Goal: Transaction & Acquisition: Purchase product/service

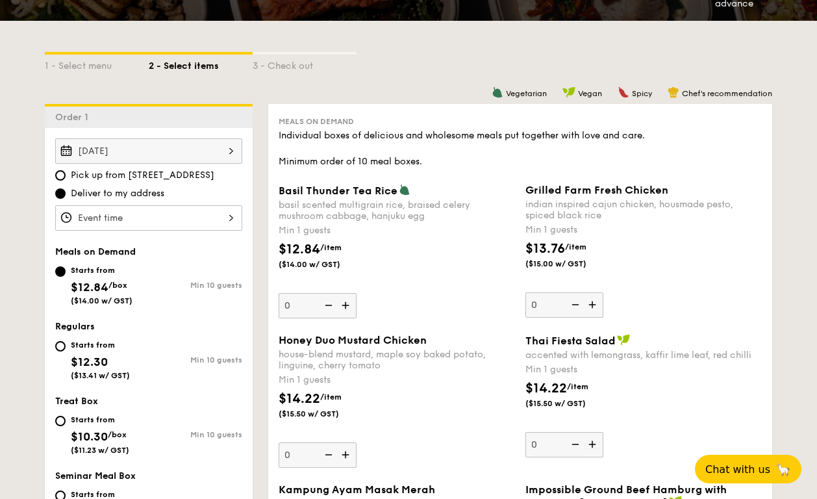
scroll to position [245, 0]
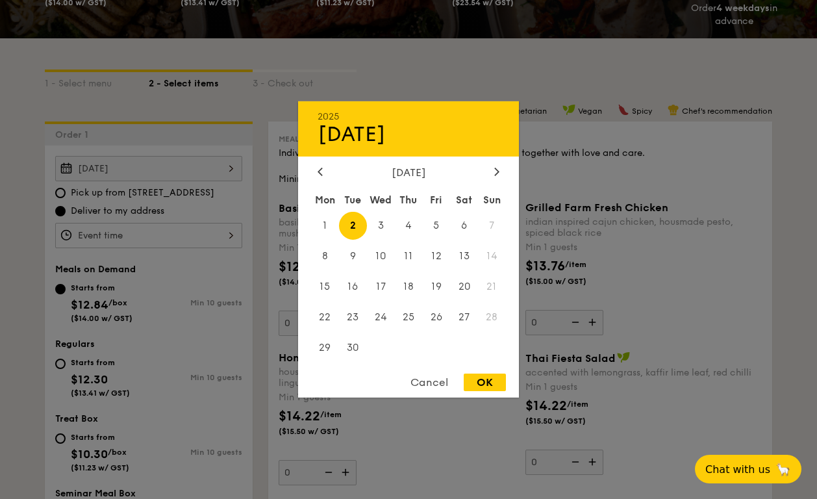
click at [159, 159] on div "[DATE] 2025 Sep [DATE] Tue Wed Thu Fri Sat Sun 1 2 3 4 5 6 7 8 9 10 11 12 13 14…" at bounding box center [148, 168] width 187 height 25
click at [349, 224] on span "2" at bounding box center [353, 226] width 28 height 28
click at [325, 170] on div at bounding box center [320, 172] width 12 height 12
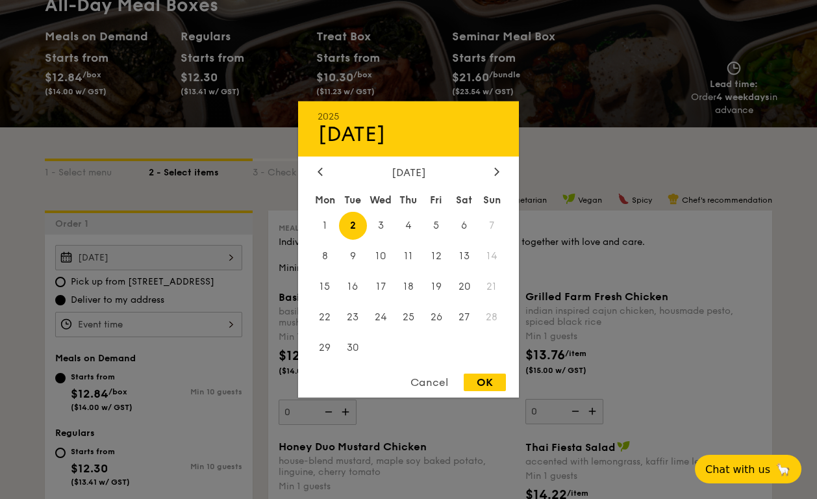
drag, startPoint x: 482, startPoint y: 381, endPoint x: 445, endPoint y: 365, distance: 41.0
click at [484, 381] on div "OK" at bounding box center [485, 382] width 42 height 18
type input "[DATE]"
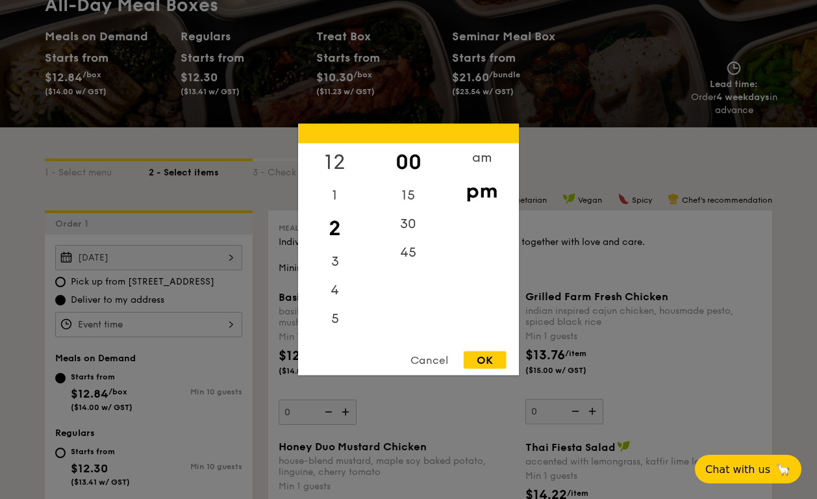
click at [340, 166] on div "12" at bounding box center [334, 162] width 73 height 38
click at [492, 360] on div "OK" at bounding box center [485, 360] width 42 height 18
type input "12:00PM"
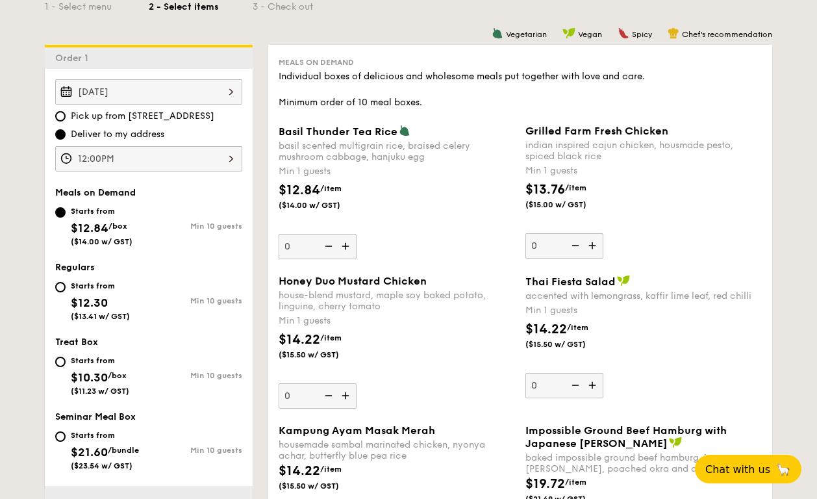
scroll to position [347, 0]
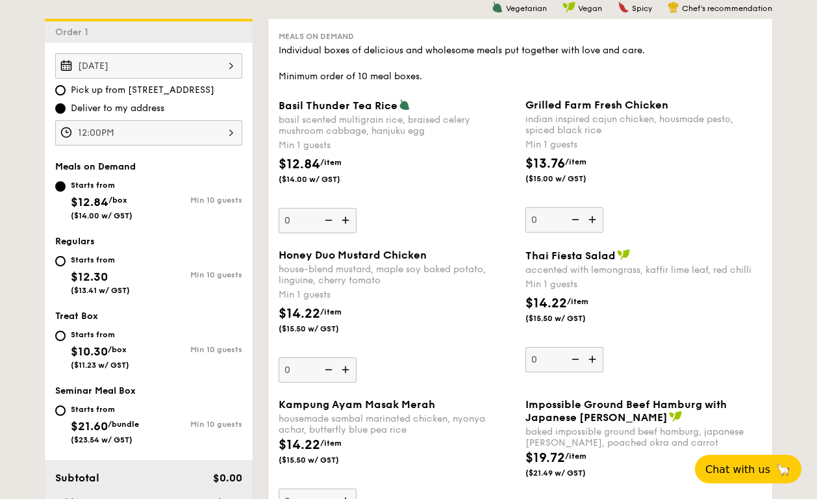
click at [66, 260] on div "Starts from $12.30 ($13.41 w/ GST)" at bounding box center [101, 273] width 93 height 43
click at [66, 260] on input "Starts from $12.30 ($13.41 w/ GST) Min 10 guests" at bounding box center [60, 261] width 10 height 10
radio input "true"
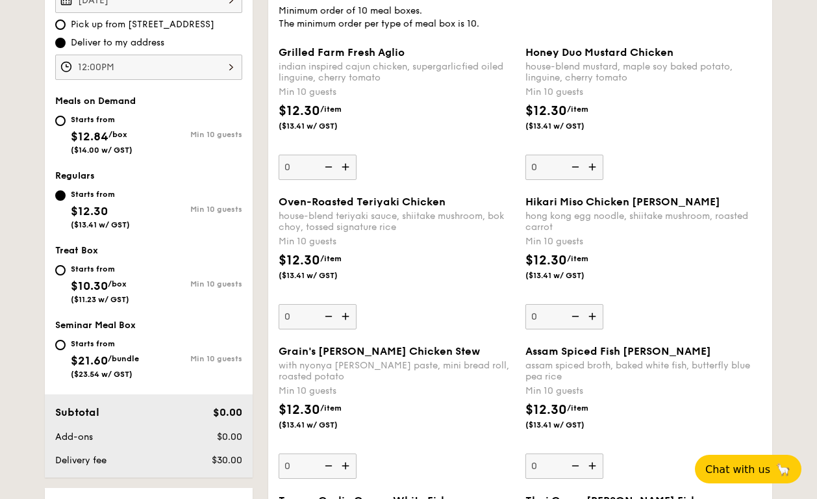
scroll to position [413, 0]
click at [592, 167] on img at bounding box center [593, 167] width 19 height 25
click at [592, 167] on input "0" at bounding box center [564, 167] width 78 height 25
type input "10"
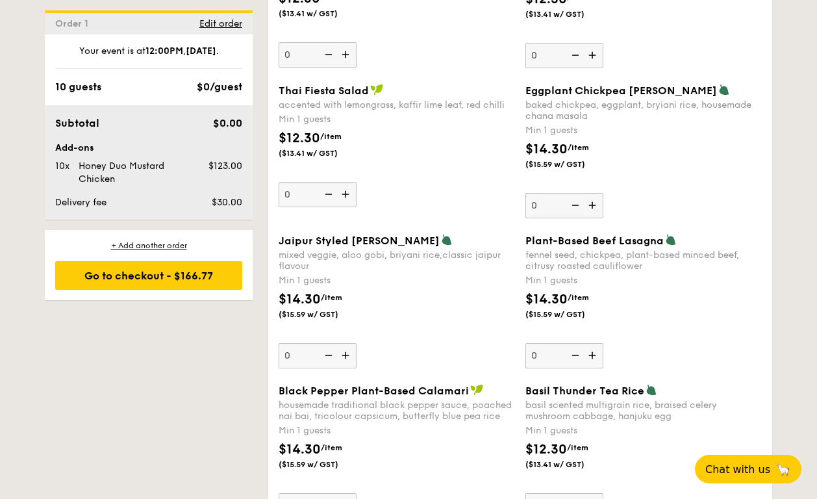
scroll to position [1260, 0]
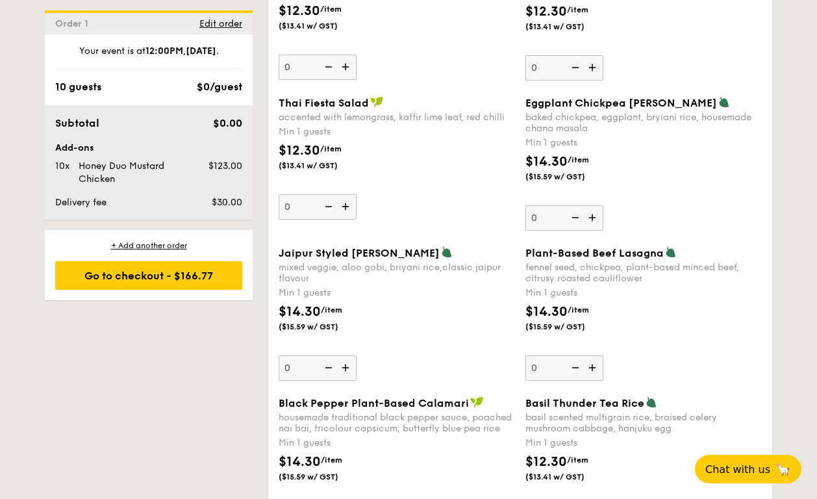
click at [347, 367] on img at bounding box center [346, 367] width 19 height 25
click at [347, 367] on input "0" at bounding box center [318, 367] width 78 height 25
type input "1"
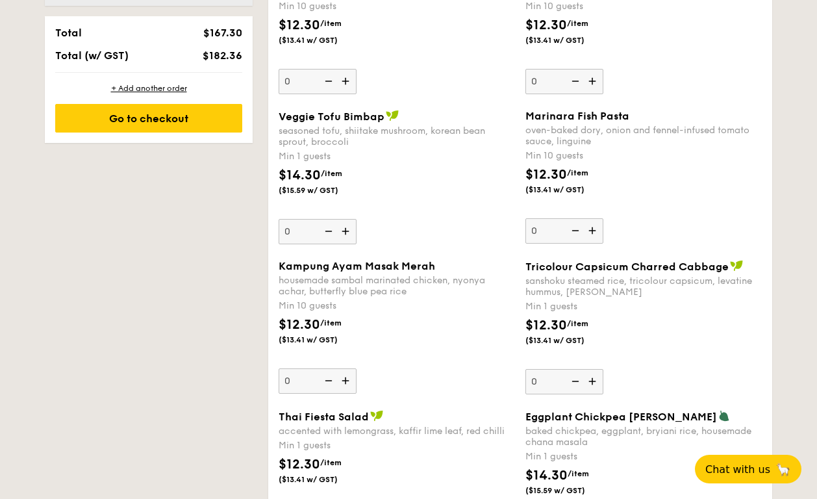
scroll to position [944, 0]
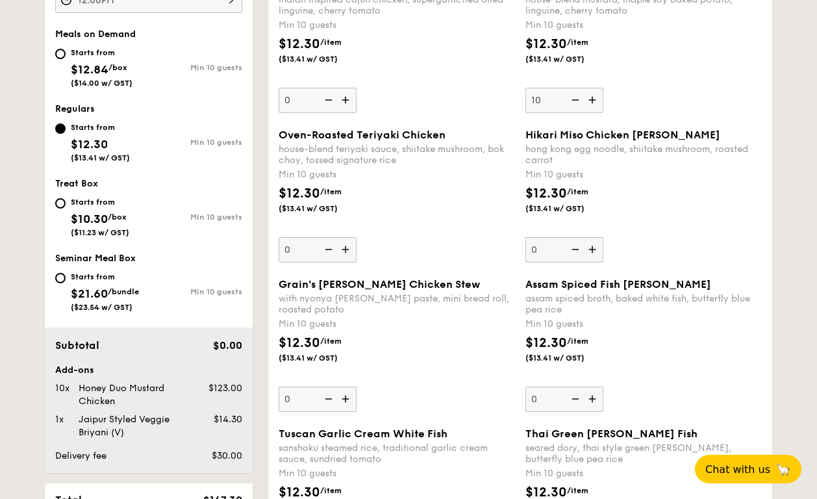
click at [92, 51] on div "Starts from" at bounding box center [102, 52] width 62 height 10
click at [66, 51] on input "Starts from $12.84 /box ($14.00 w/ GST) Min 10 guests" at bounding box center [60, 54] width 10 height 10
radio input "true"
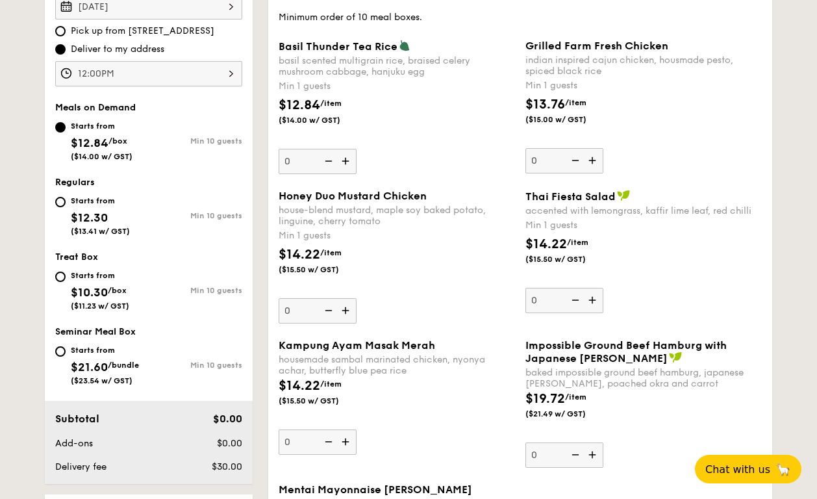
scroll to position [412, 0]
